Goal: Find specific page/section: Find specific page/section

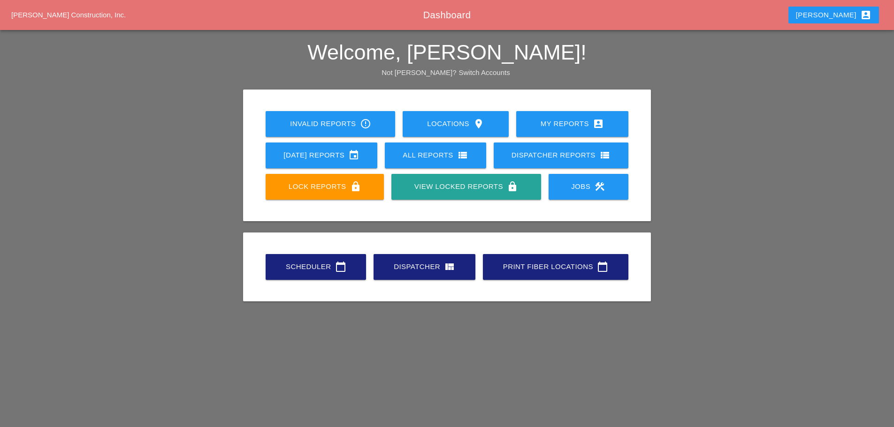
click at [295, 272] on div "Scheduler calendar_today" at bounding box center [316, 266] width 70 height 11
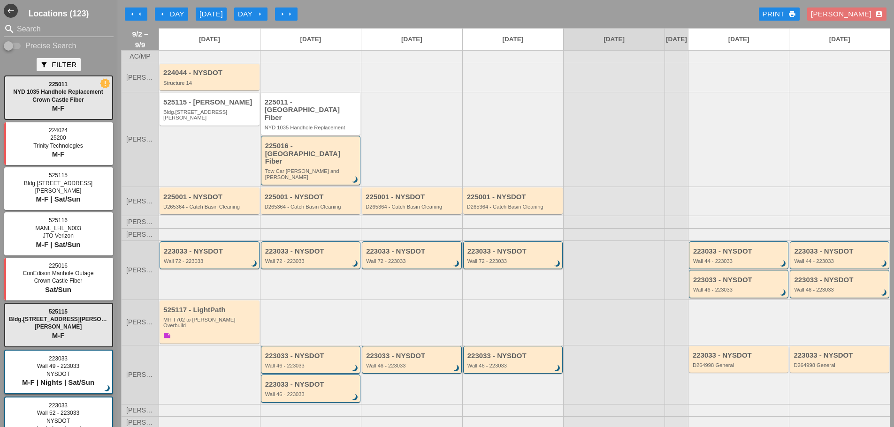
click at [855, 13] on div "[PERSON_NAME] account_box" at bounding box center [847, 14] width 72 height 11
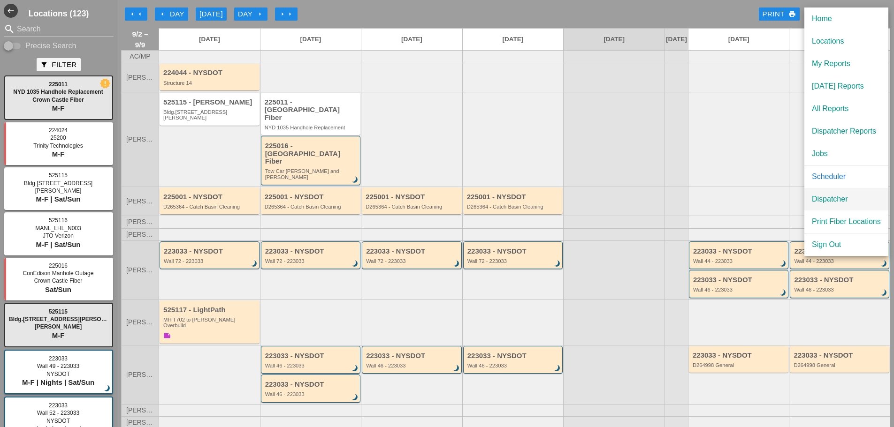
click at [833, 194] on div "Dispatcher" at bounding box center [846, 199] width 69 height 11
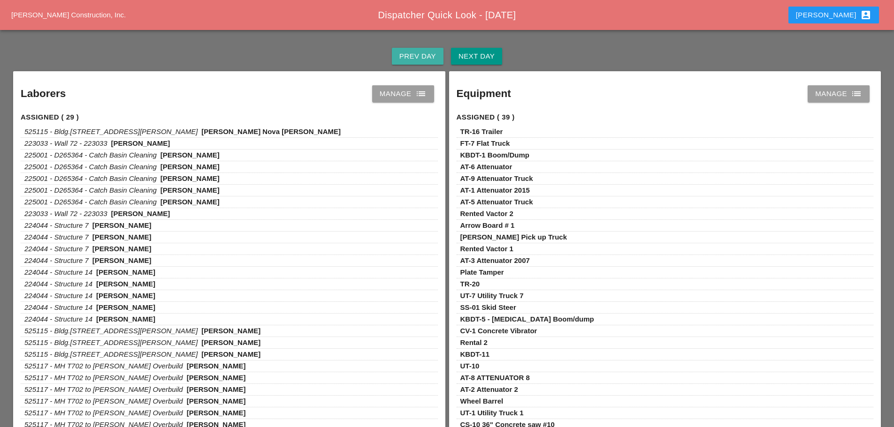
click at [415, 54] on div "Prev Day" at bounding box center [417, 56] width 37 height 11
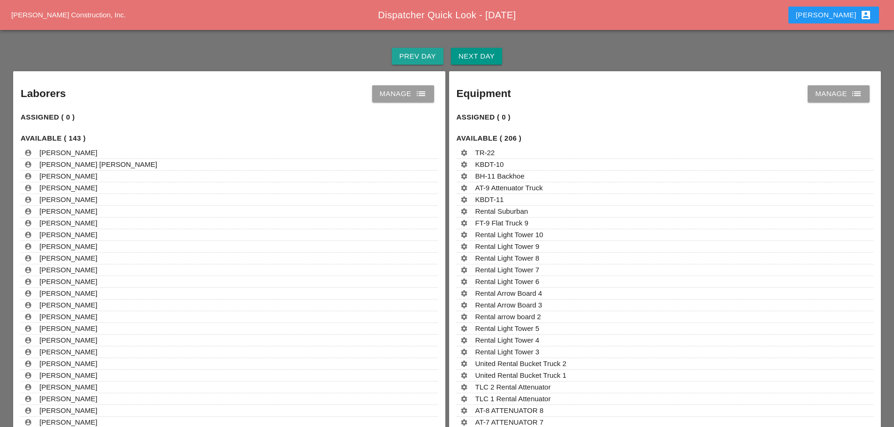
click at [415, 54] on div "Prev Day" at bounding box center [417, 56] width 37 height 11
drag, startPoint x: 423, startPoint y: 95, endPoint x: 435, endPoint y: 86, distance: 15.8
click at [423, 95] on icon "list" at bounding box center [420, 93] width 11 height 11
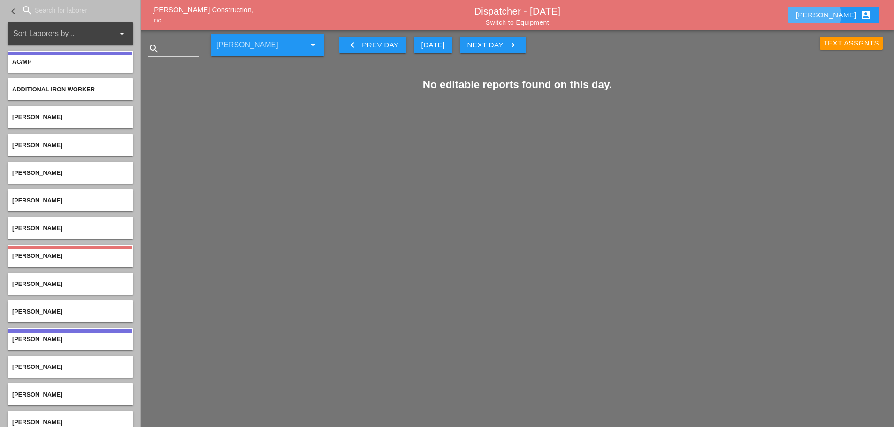
click at [843, 13] on div "[PERSON_NAME] account_box" at bounding box center [834, 14] width 76 height 11
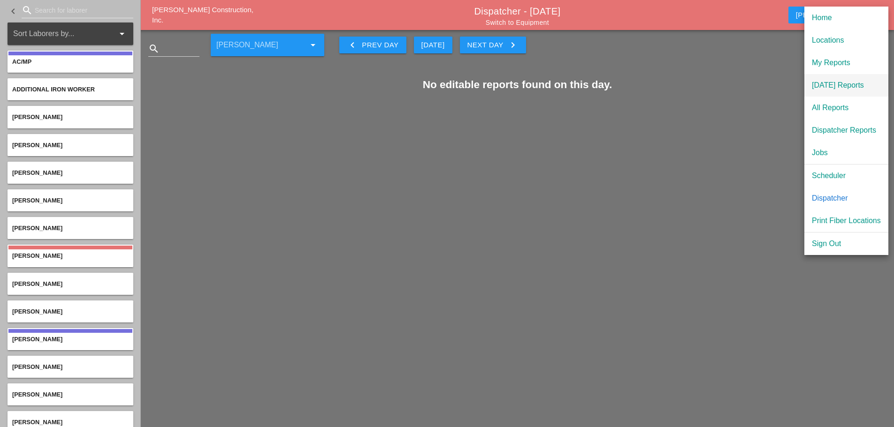
click at [839, 88] on div "[DATE] Reports" at bounding box center [846, 85] width 69 height 11
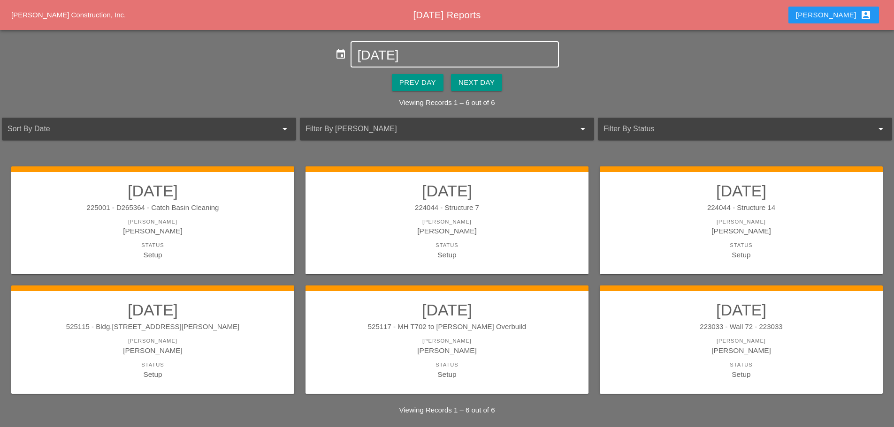
click at [400, 58] on input "[DATE]" at bounding box center [454, 55] width 195 height 15
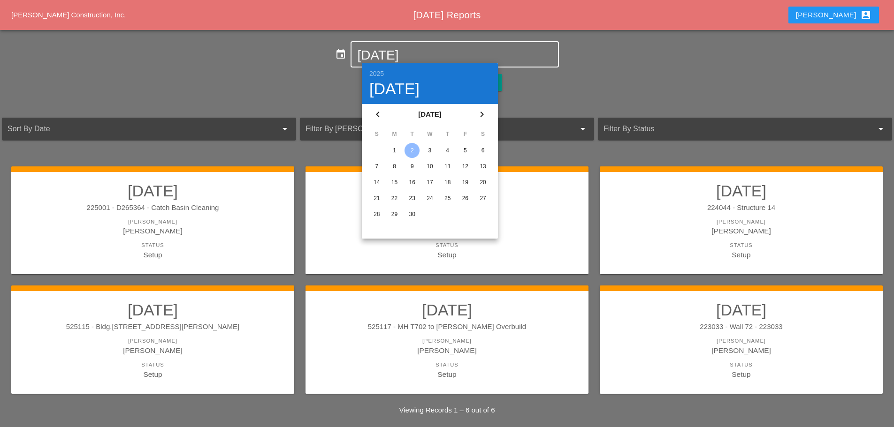
click at [373, 114] on icon "chevron_left" at bounding box center [377, 114] width 11 height 11
click at [393, 213] on div "25" at bounding box center [394, 214] width 15 height 15
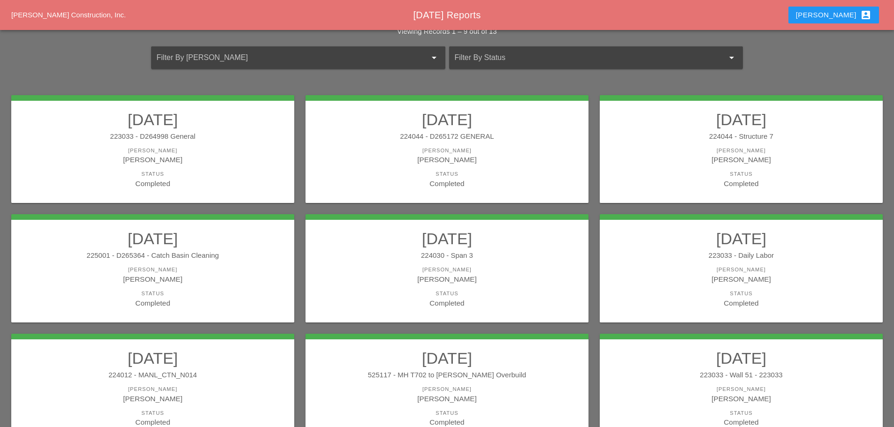
scroll to position [141, 0]
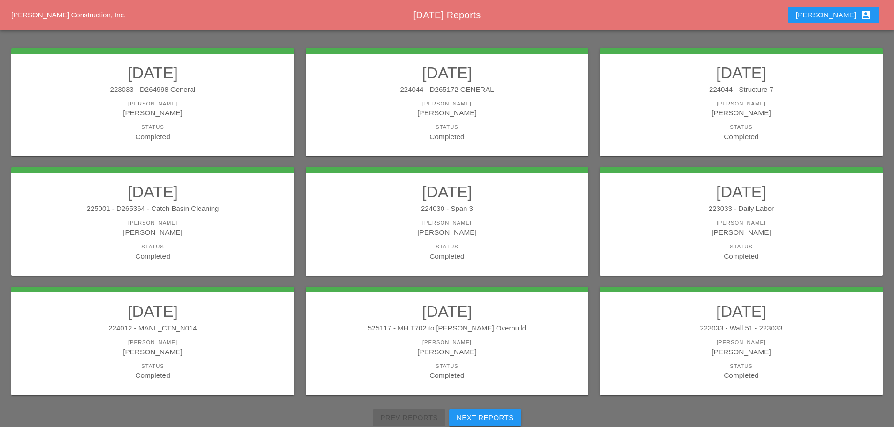
click at [249, 333] on div "224012 - MANL_CTN_N014" at bounding box center [153, 328] width 264 height 11
